Goal: Check status

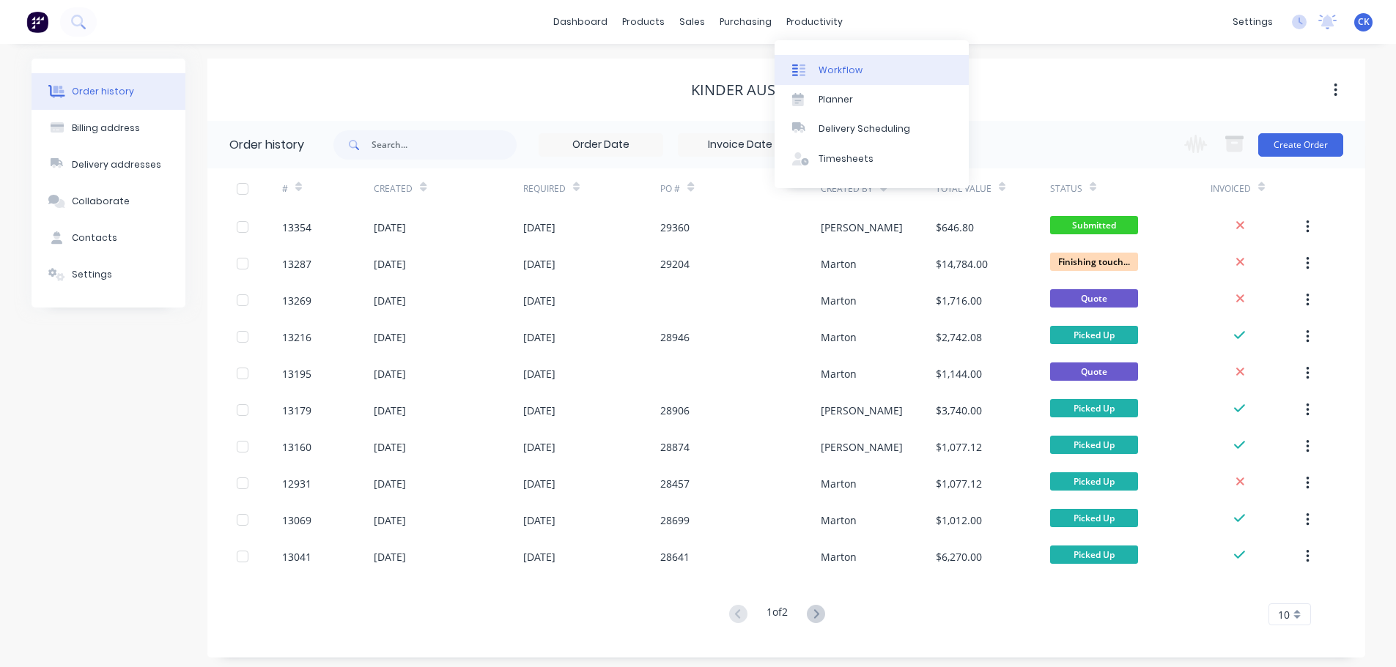
click at [812, 65] on div at bounding box center [803, 70] width 22 height 13
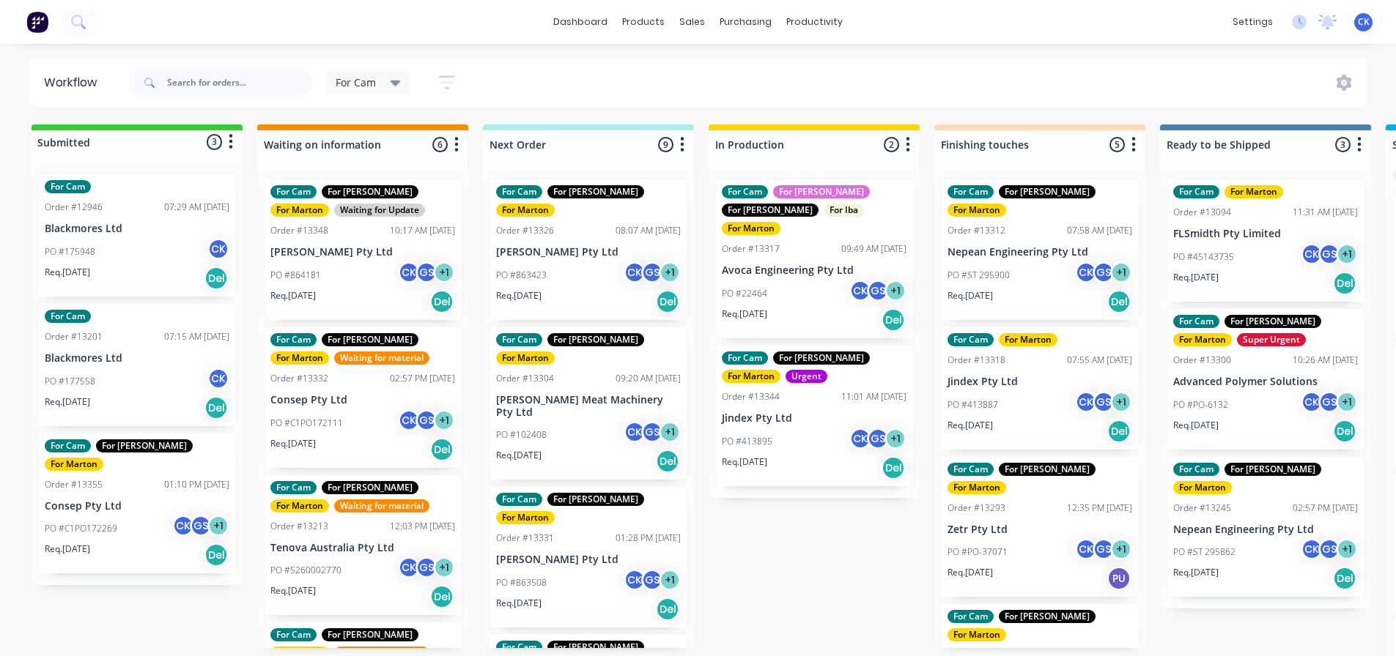
click at [837, 308] on div "Req. [DATE] Del" at bounding box center [814, 320] width 185 height 25
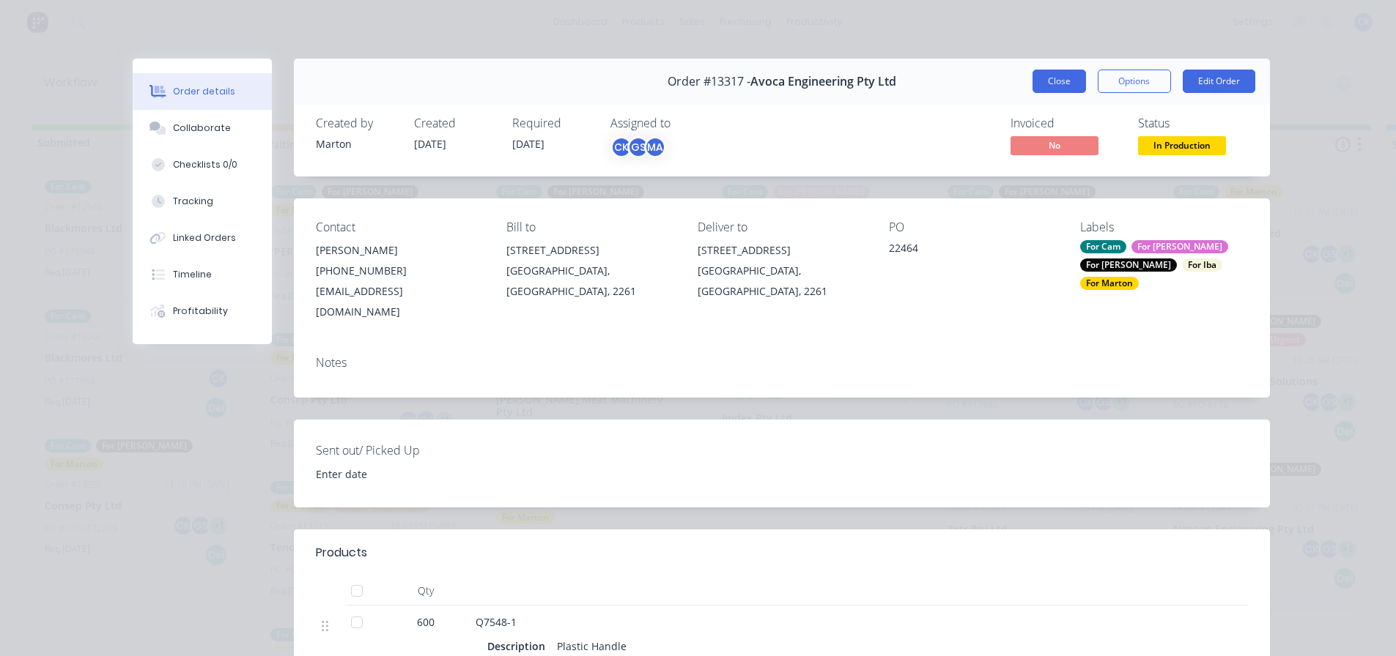
drag, startPoint x: 1034, startPoint y: 88, endPoint x: 892, endPoint y: 373, distance: 318.1
click at [1034, 87] on button "Close" at bounding box center [1058, 81] width 53 height 23
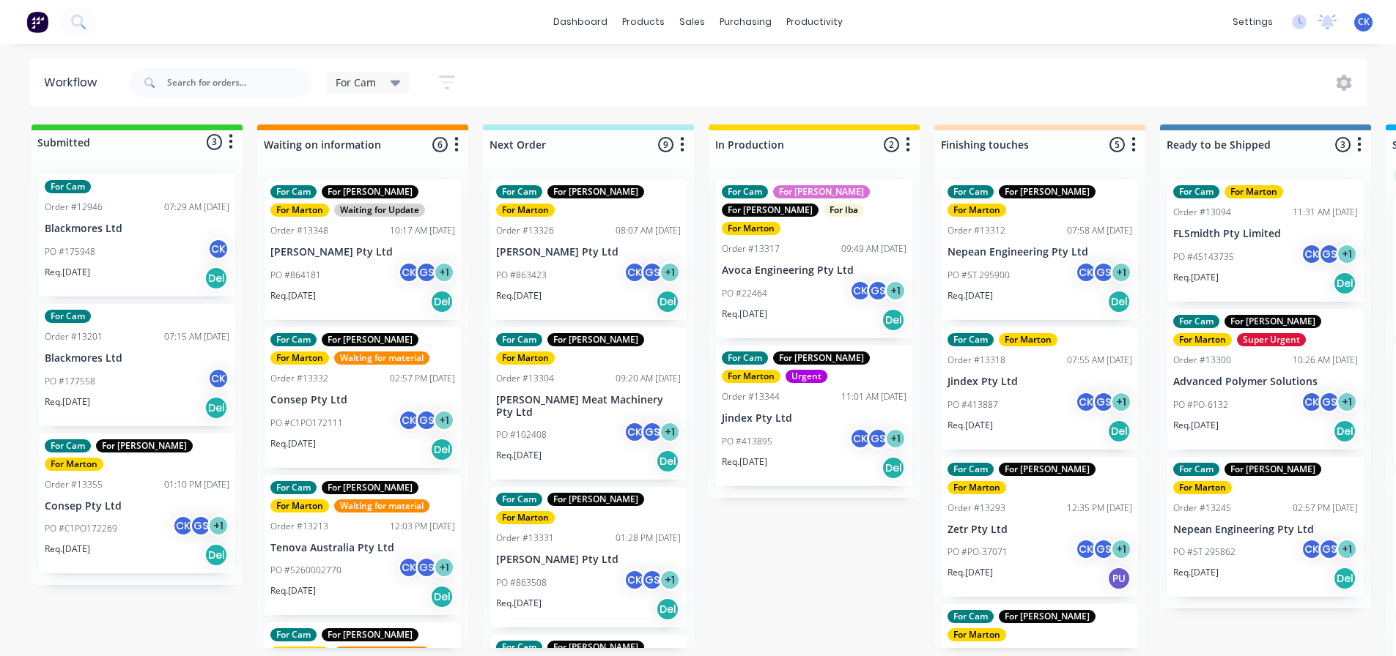
drag, startPoint x: 796, startPoint y: 482, endPoint x: 800, endPoint y: 472, distance: 10.9
click at [796, 481] on div "Submitted 3 Status colour #32CD32 hex #32CD32 Save Cancel Summaries Total order…" at bounding box center [998, 395] width 2018 height 540
click at [804, 461] on div "Req. 02/10/25 Del" at bounding box center [814, 468] width 185 height 25
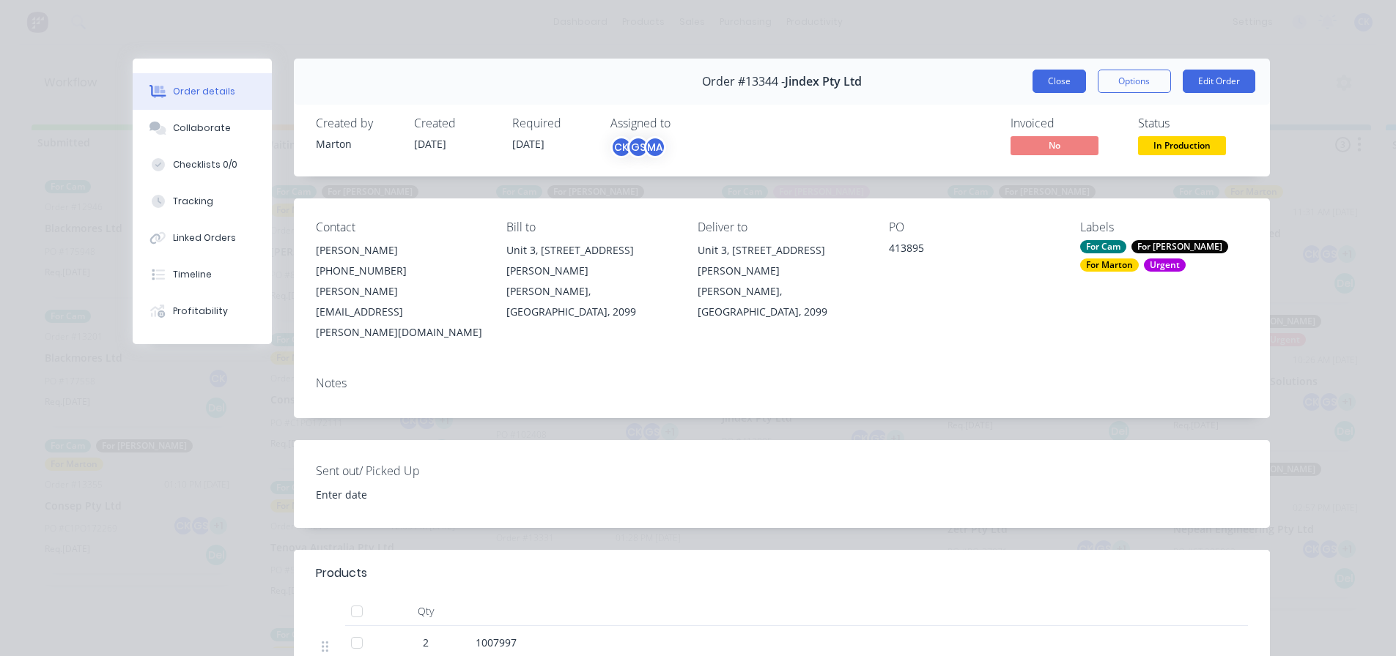
click at [1040, 71] on button "Close" at bounding box center [1058, 81] width 53 height 23
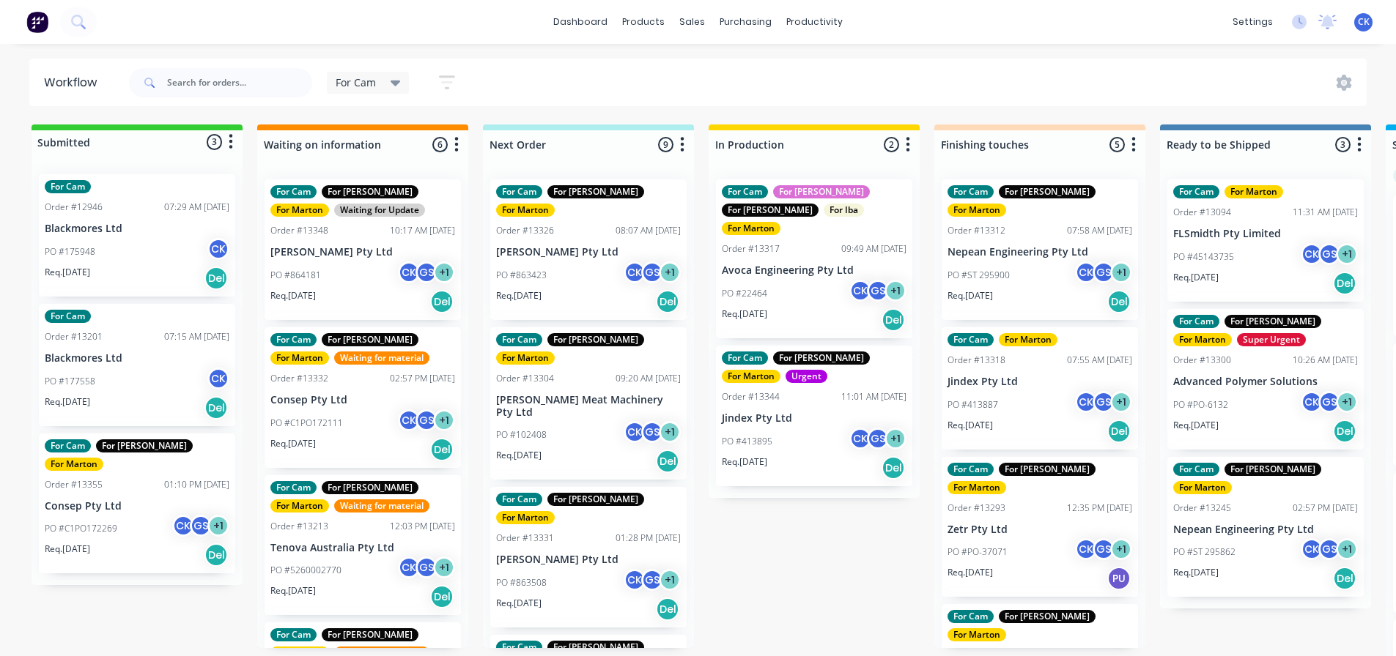
click at [1230, 251] on p "PO #45143735" at bounding box center [1203, 257] width 61 height 13
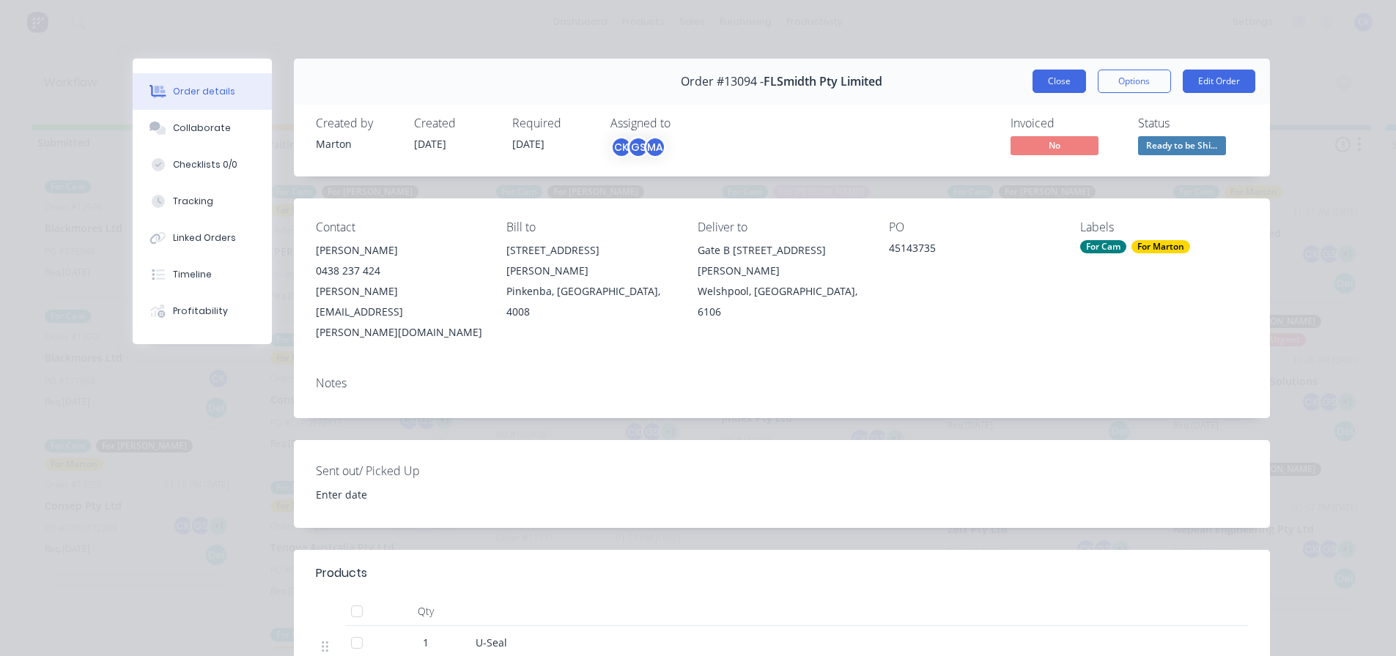
click at [1054, 78] on button "Close" at bounding box center [1058, 81] width 53 height 23
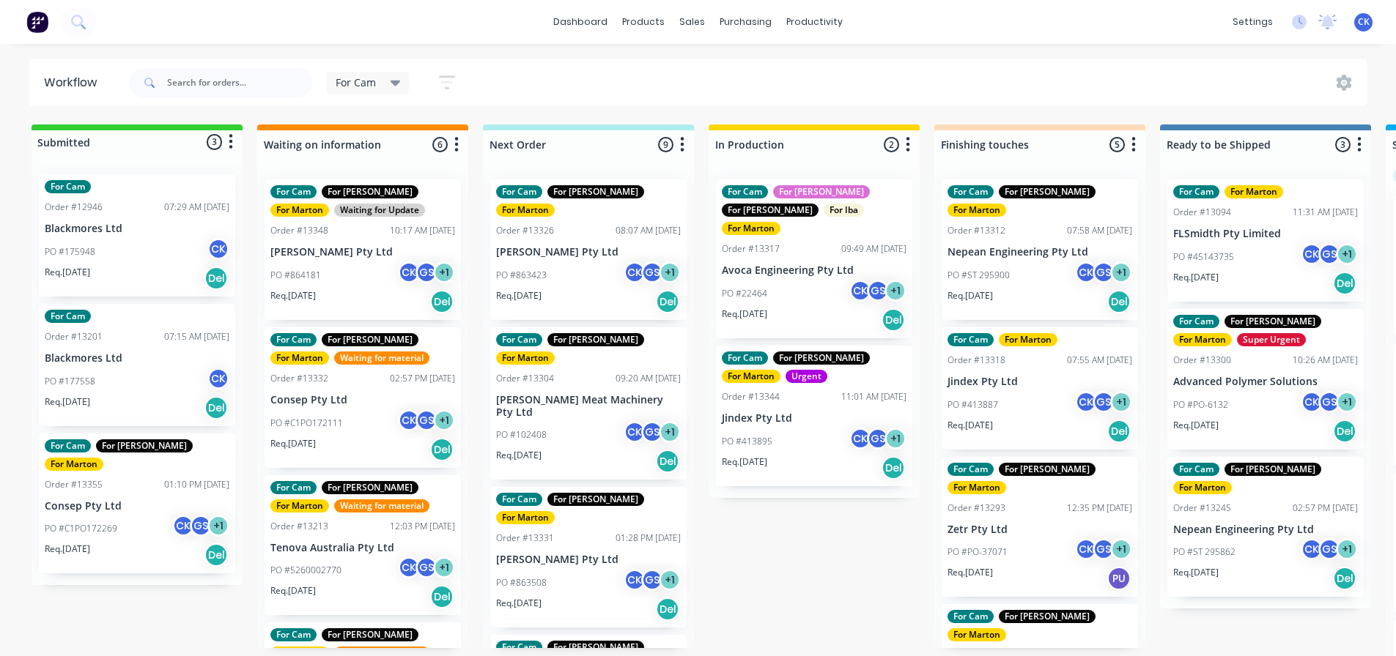
click at [350, 308] on div "Req. [DATE] Del" at bounding box center [362, 301] width 185 height 25
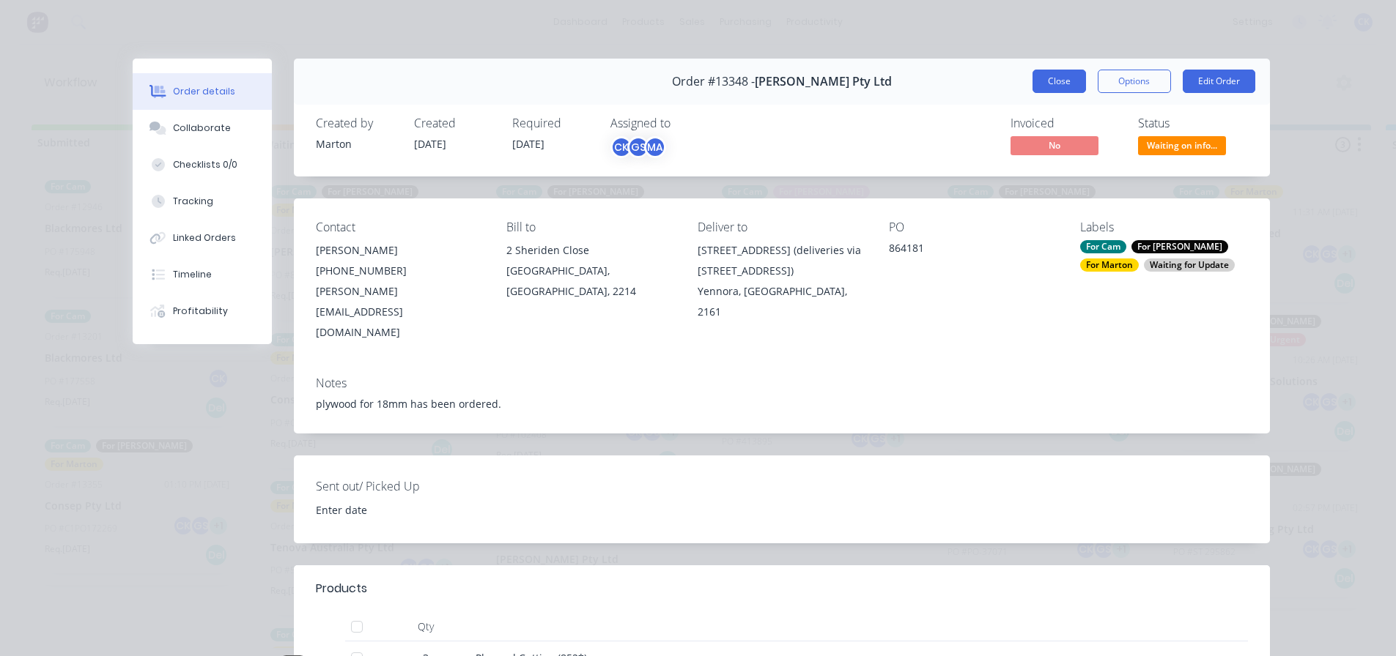
click at [1036, 89] on button "Close" at bounding box center [1058, 81] width 53 height 23
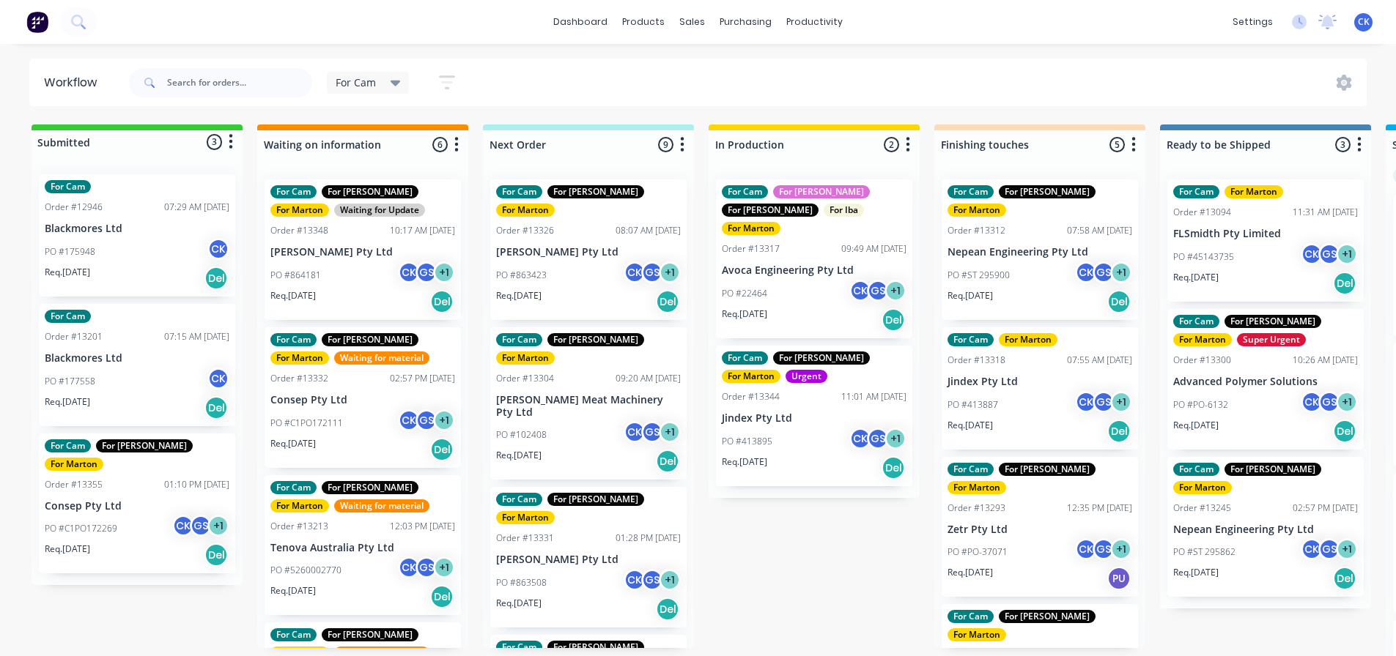
click at [374, 407] on div "For Cam For [PERSON_NAME] For [PERSON_NAME] Waiting for material Order #13332 0…" at bounding box center [362, 397] width 196 height 141
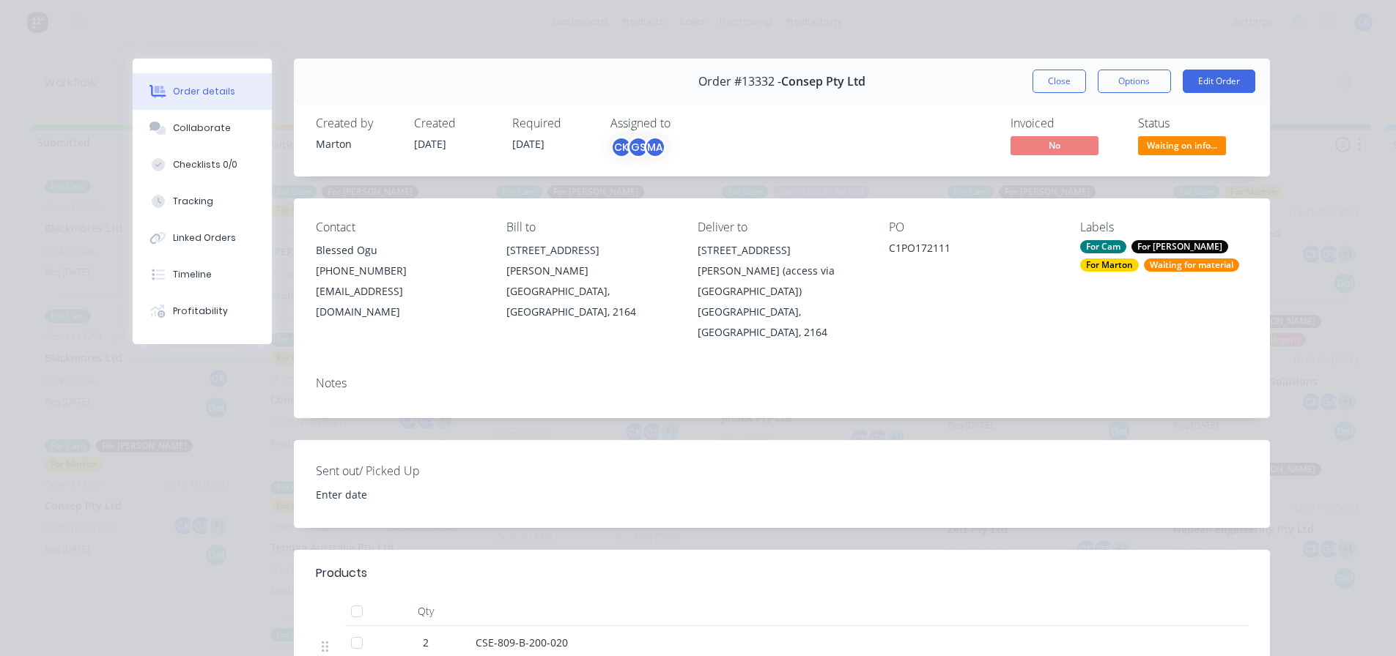
drag, startPoint x: 1050, startPoint y: 74, endPoint x: 1043, endPoint y: 75, distance: 7.5
click at [1050, 74] on button "Close" at bounding box center [1058, 81] width 53 height 23
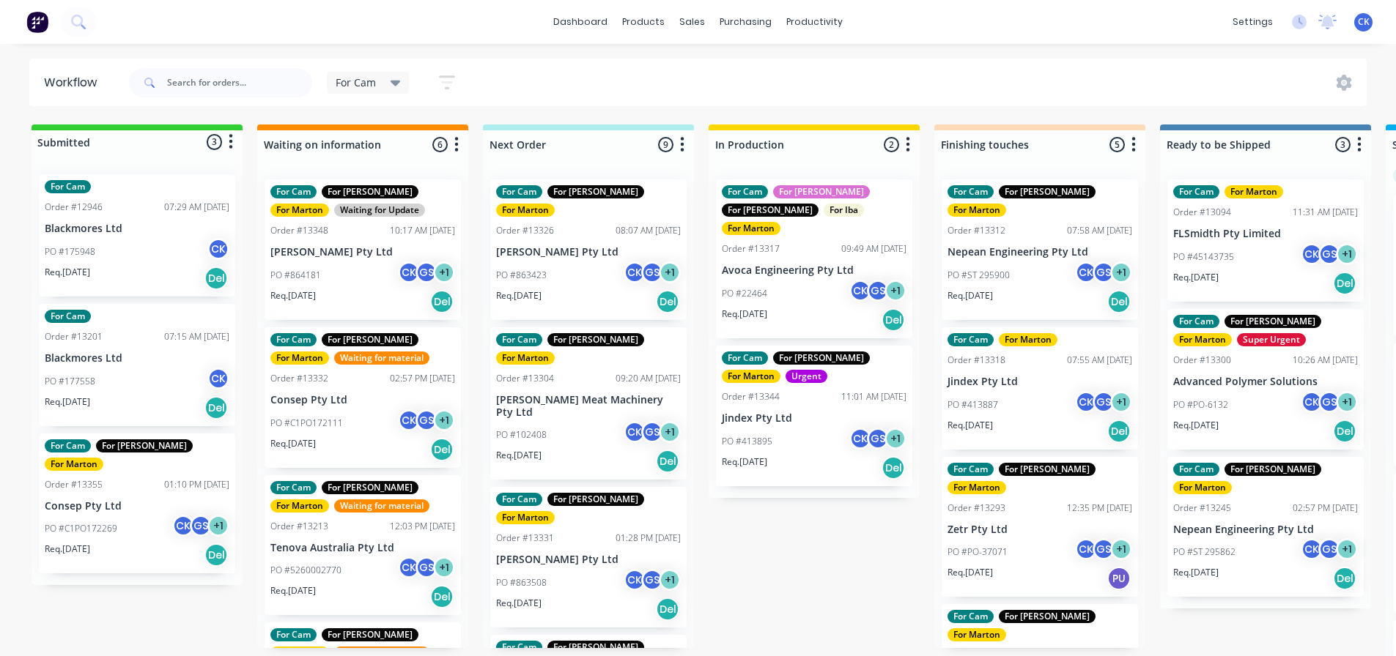
click at [349, 555] on div "For Cam For [PERSON_NAME] For [PERSON_NAME] Waiting for material Order #13213 1…" at bounding box center [362, 545] width 196 height 141
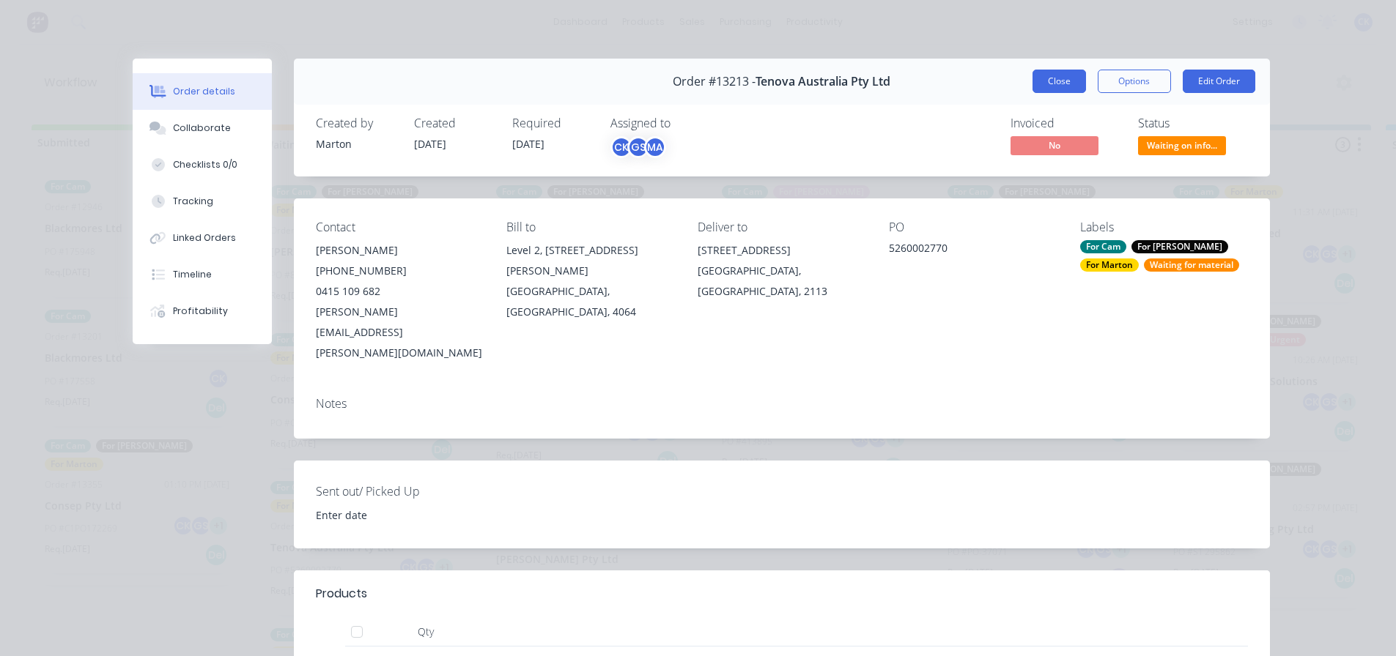
click at [1060, 70] on button "Close" at bounding box center [1058, 81] width 53 height 23
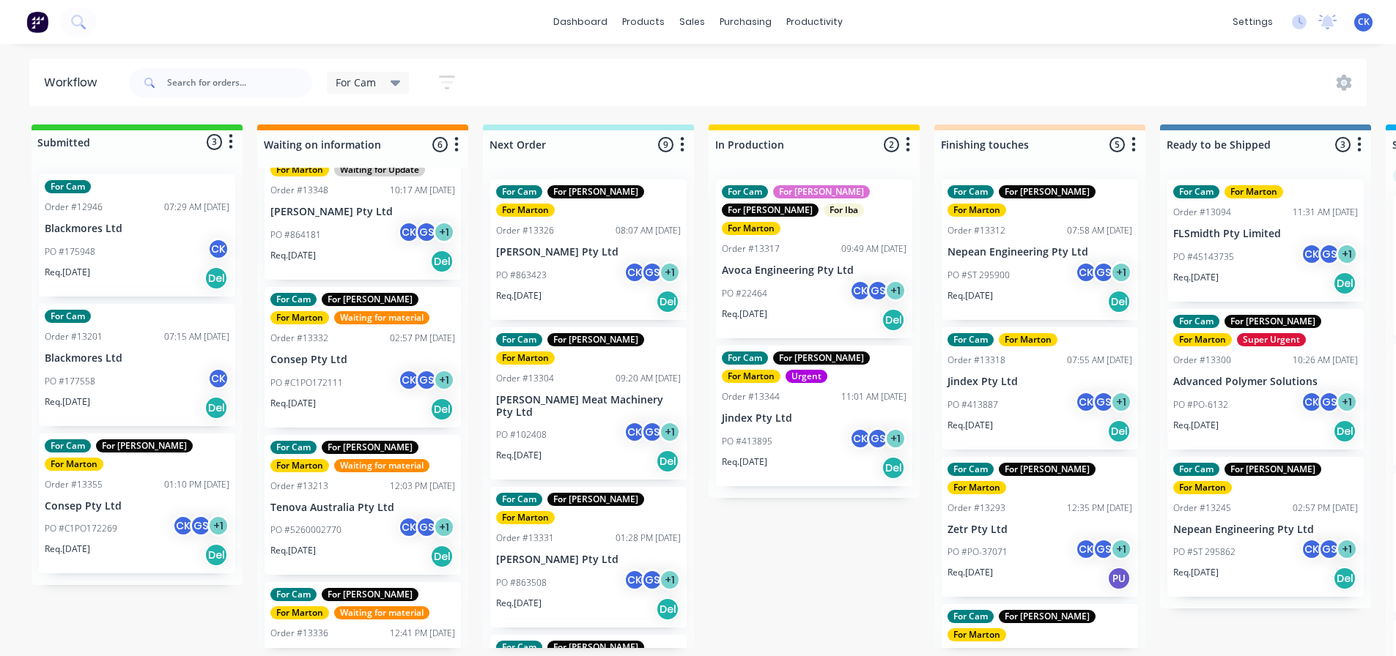
scroll to position [73, 0]
